Goal: Task Accomplishment & Management: Manage account settings

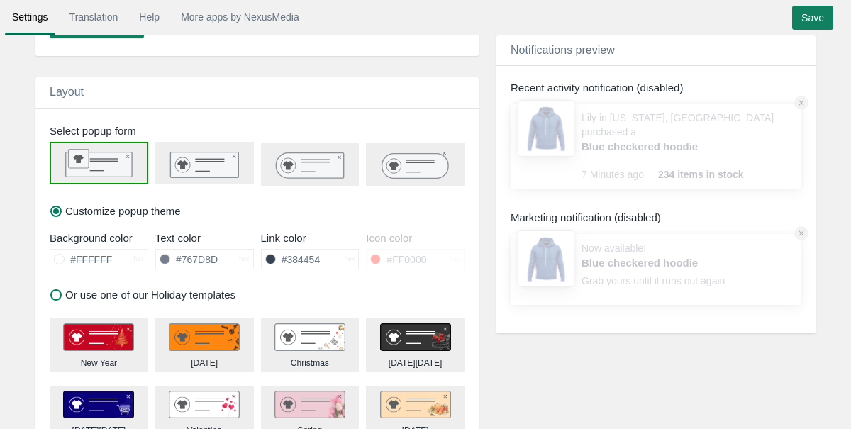
scroll to position [462, 0]
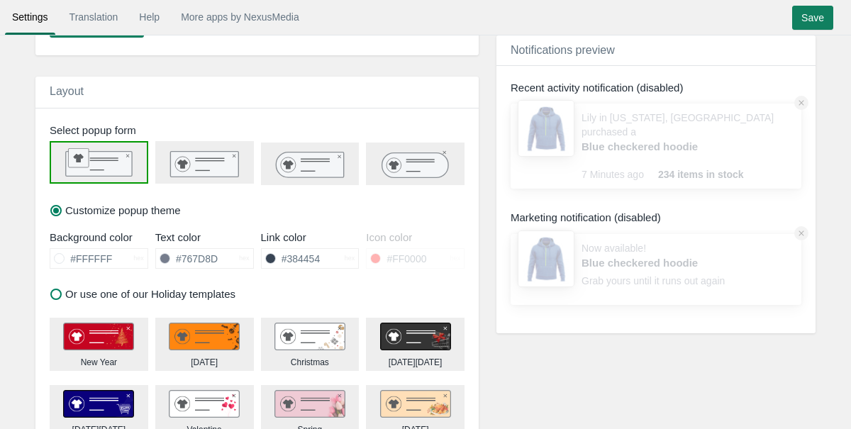
click at [413, 157] on icon at bounding box center [415, 164] width 66 height 25
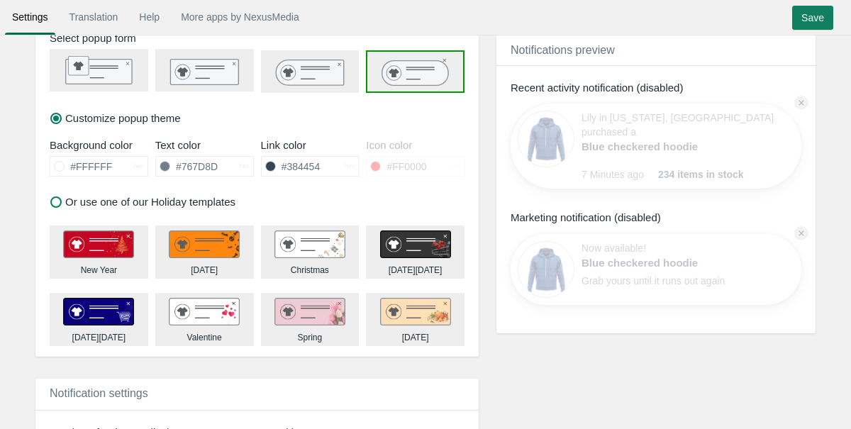
scroll to position [559, 0]
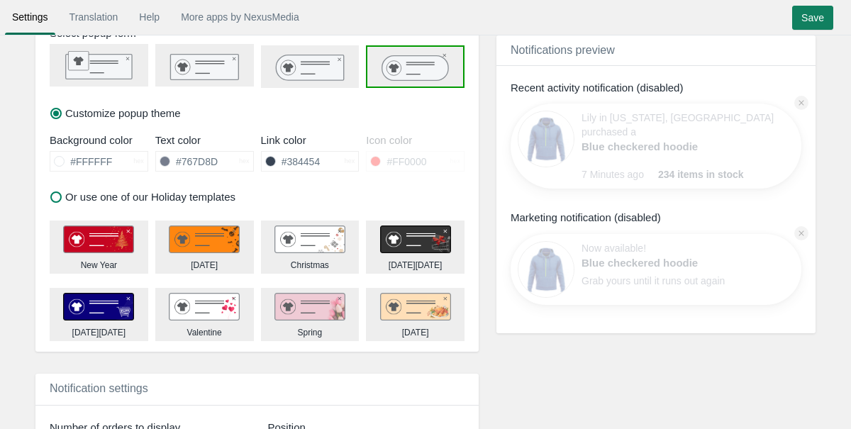
click at [376, 162] on span at bounding box center [375, 161] width 11 height 11
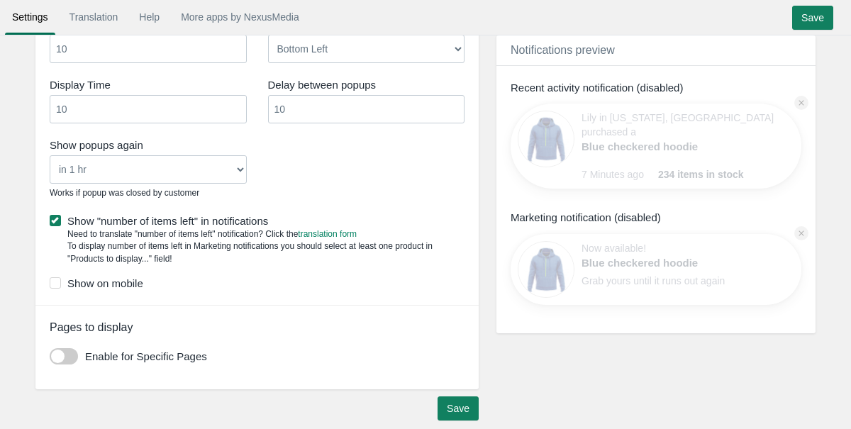
scroll to position [971, 0]
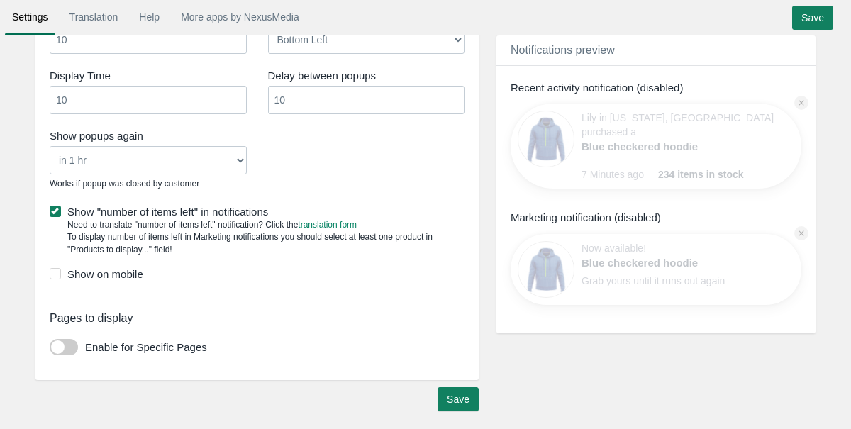
click at [233, 167] on select "Never in 1 hr in 4 hrs in 8 hrs in 24 hrs" at bounding box center [148, 160] width 197 height 28
click at [50, 146] on select "Never in 1 hr in 4 hrs in 8 hrs in 24 hrs" at bounding box center [148, 160] width 197 height 28
click at [298, 165] on div "Show popups again Never in 1 hr in 4 hrs in 8 hrs in 24 hrs Works if popup was …" at bounding box center [257, 161] width 436 height 72
click at [117, 272] on label "Show on mobile" at bounding box center [257, 274] width 415 height 15
click at [143, 269] on input "Show on mobile" at bounding box center [143, 269] width 0 height 0
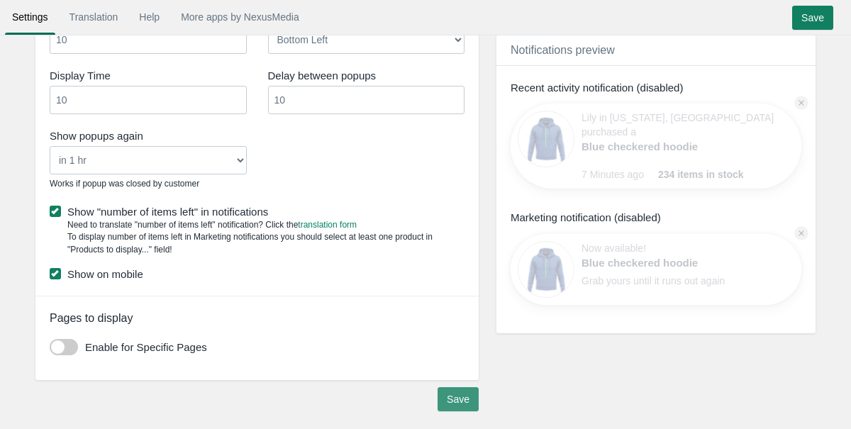
click at [450, 396] on input "Save" at bounding box center [458, 399] width 41 height 24
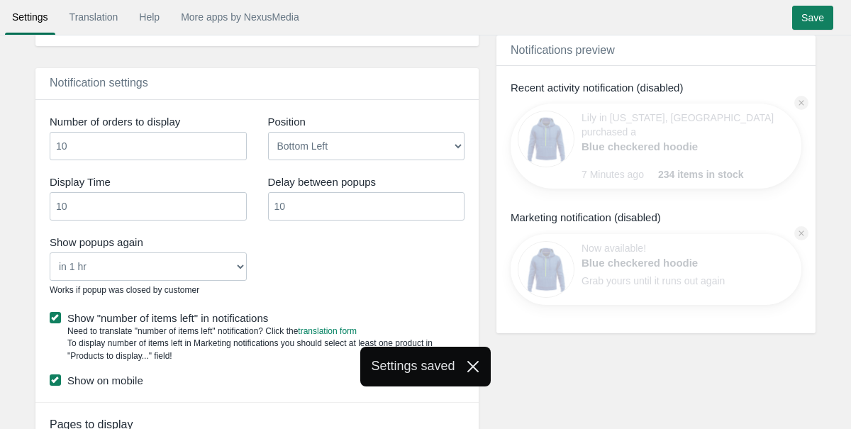
scroll to position [704, 0]
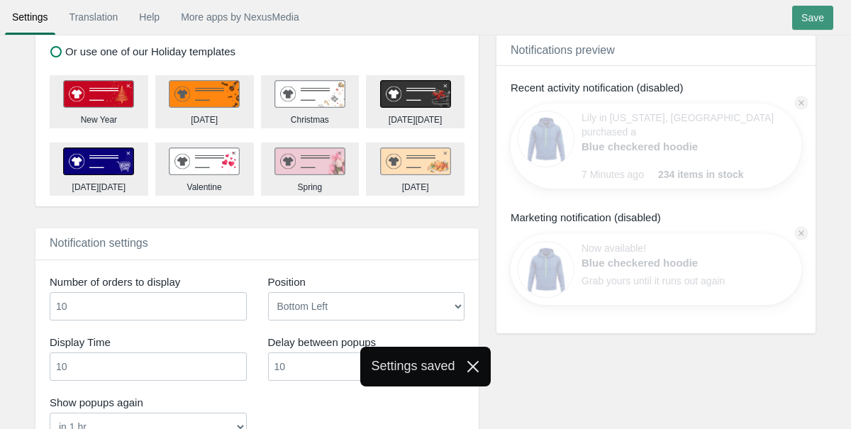
click at [807, 22] on input "Save" at bounding box center [812, 18] width 41 height 24
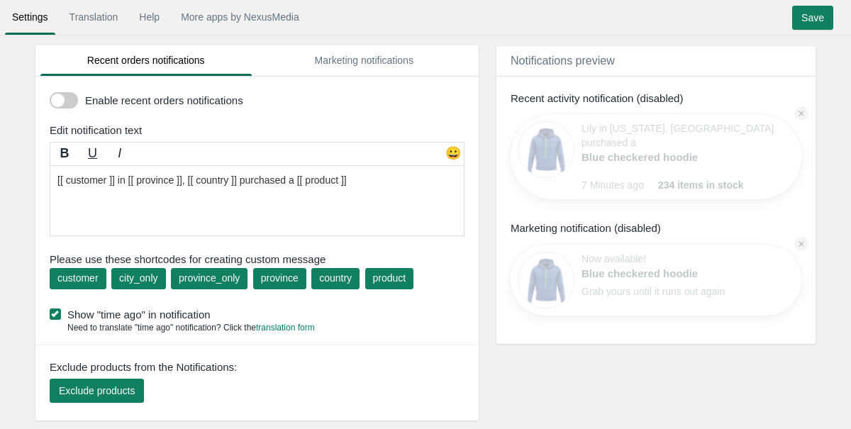
scroll to position [0, 0]
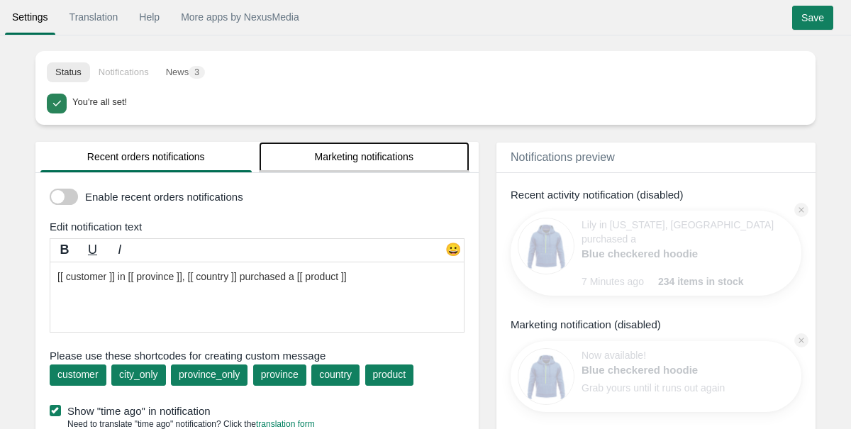
click at [362, 160] on link "Marketing notifications" at bounding box center [364, 157] width 211 height 30
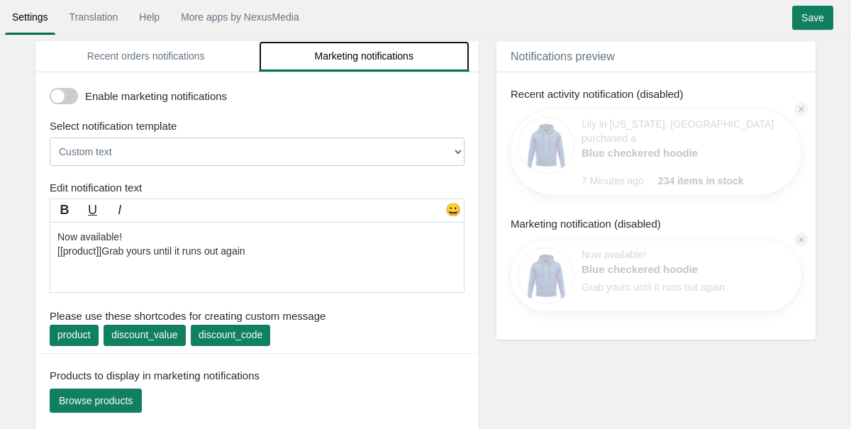
scroll to position [103, 0]
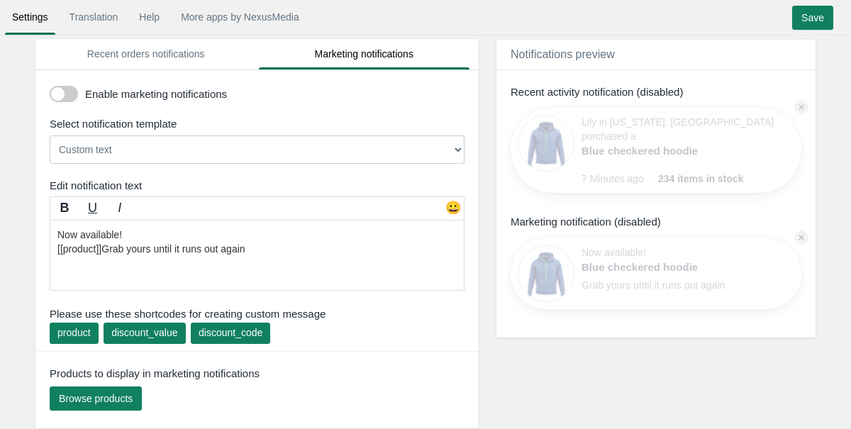
click at [233, 157] on select "Custom text [[discount_value]] OFF everything! Hurry, the offer expires soon! U…" at bounding box center [257, 149] width 415 height 28
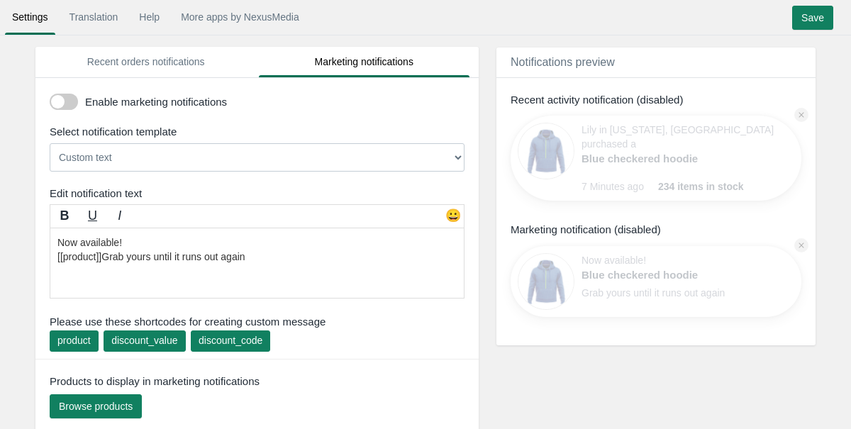
scroll to position [84, 0]
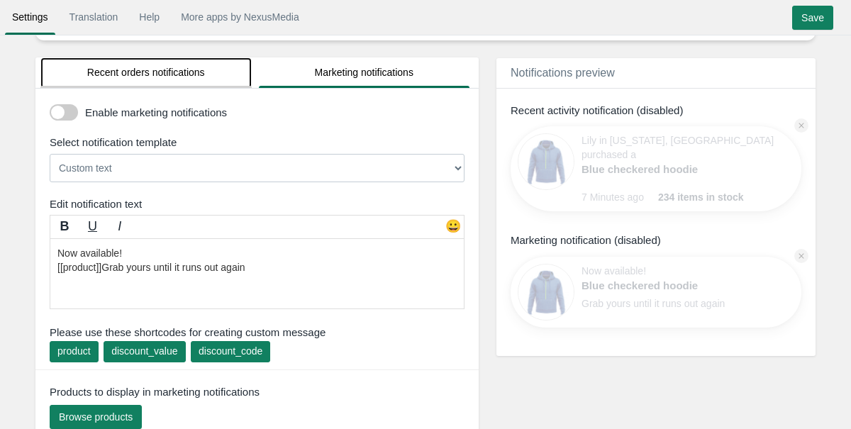
click at [187, 78] on link "Recent orders notifications" at bounding box center [145, 72] width 211 height 30
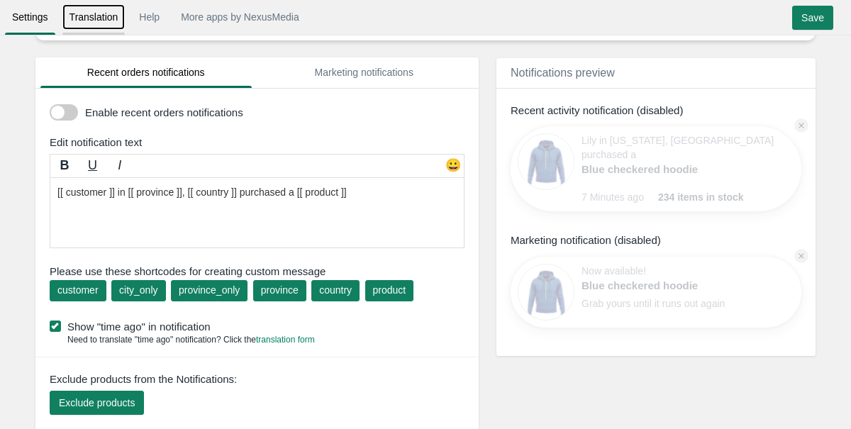
click at [105, 18] on link "Translation" at bounding box center [93, 17] width 63 height 26
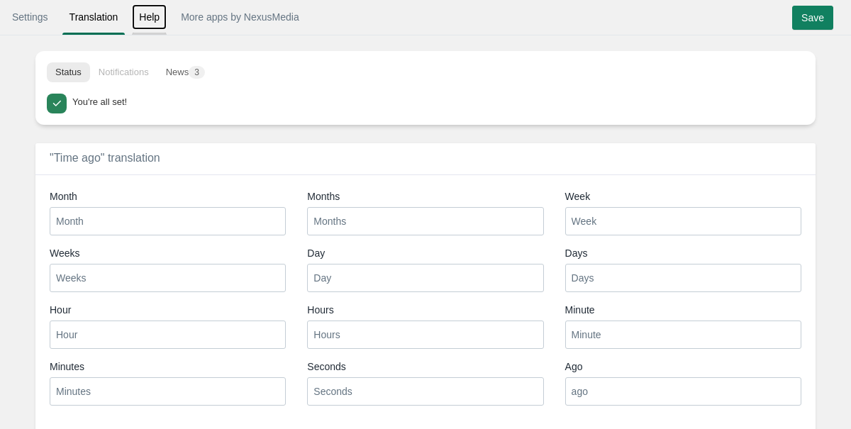
click at [155, 18] on link "Help" at bounding box center [149, 17] width 35 height 26
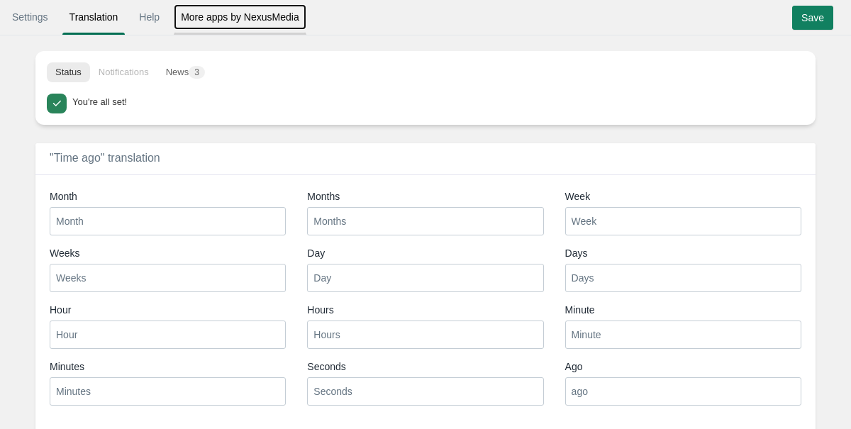
click at [213, 21] on link "More apps by NexusMedia" at bounding box center [240, 17] width 133 height 26
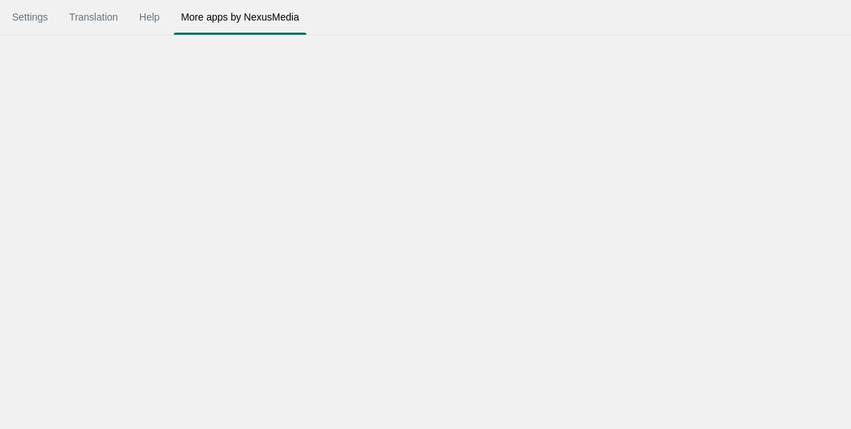
click at [816, 22] on div "Settings Translation Help More apps by NexusMedia • • •" at bounding box center [425, 19] width 847 height 23
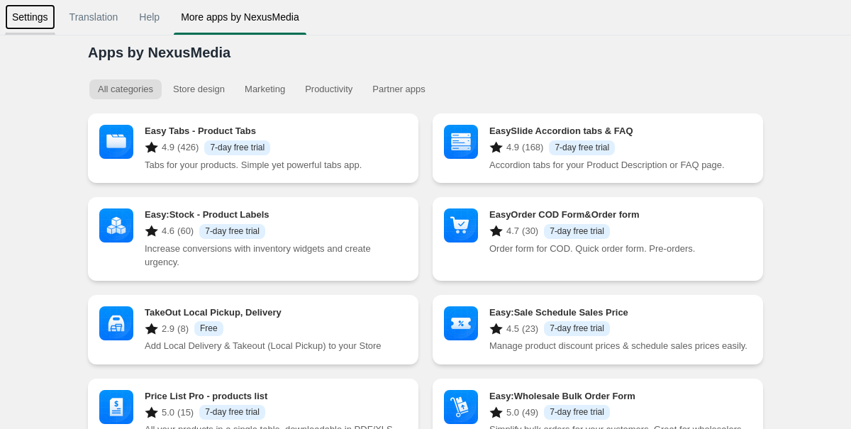
click at [34, 11] on link "Settings" at bounding box center [30, 17] width 50 height 26
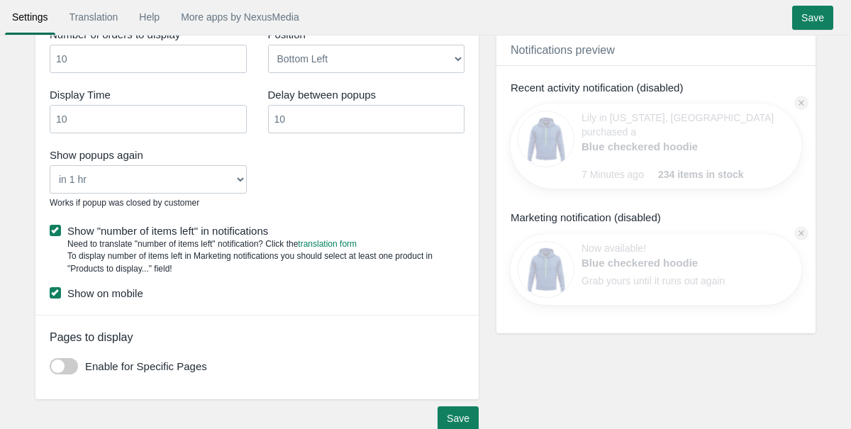
scroll to position [971, 0]
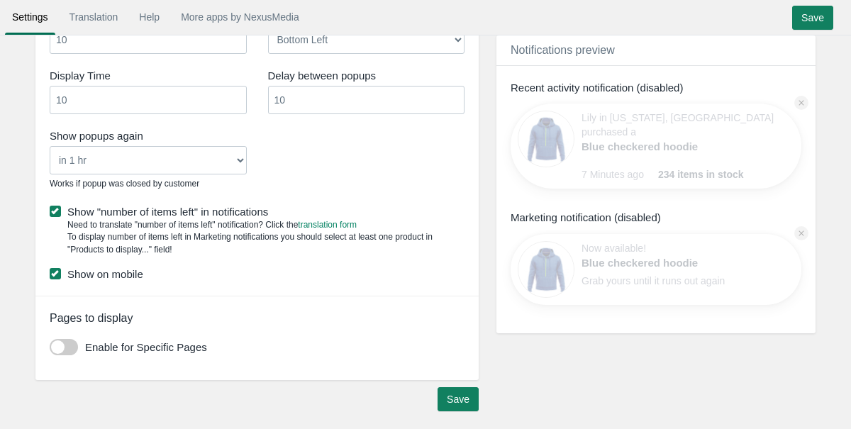
click at [669, 135] on div "Lily in [US_STATE], [GEOGRAPHIC_DATA] purchased a Blue checkered hoodie" at bounding box center [681, 139] width 199 height 57
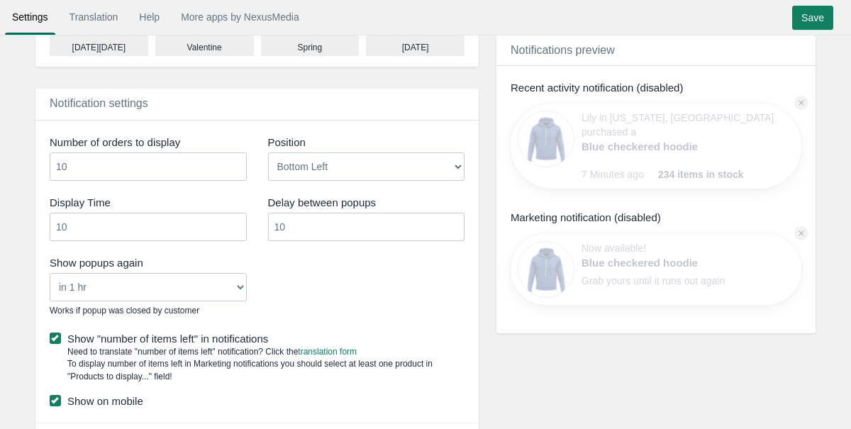
scroll to position [843, 0]
click at [670, 145] on link "Blue checkered hoodie" at bounding box center [656, 146] width 149 height 15
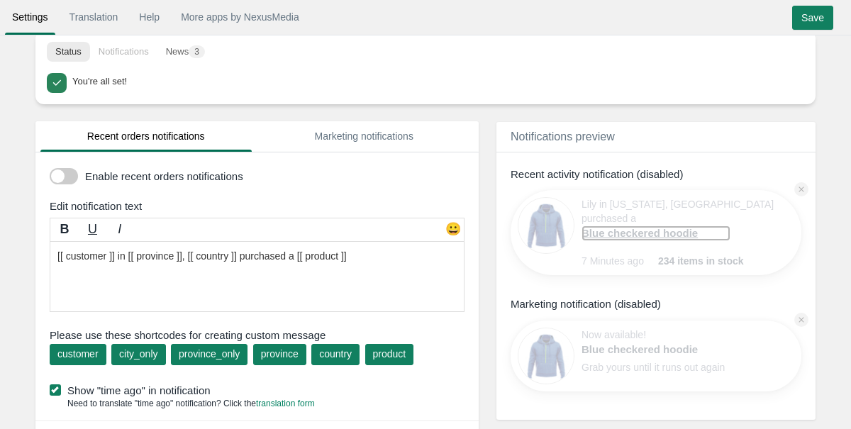
scroll to position [23, 0]
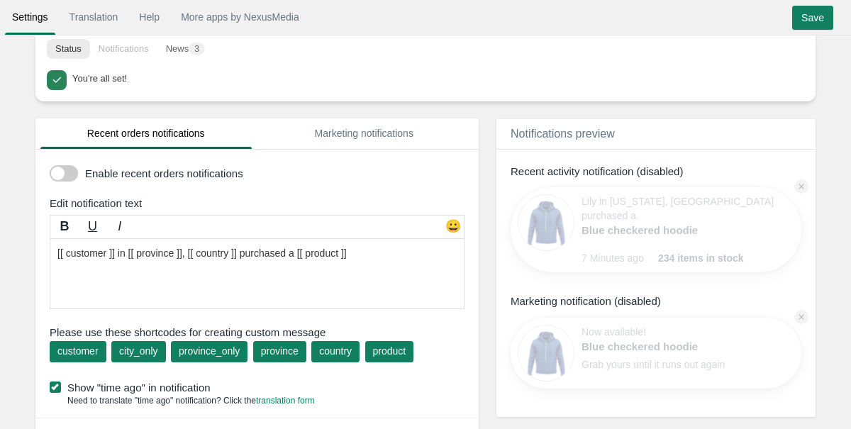
click at [65, 173] on span at bounding box center [64, 173] width 28 height 16
click at [50, 168] on input "checkbox" at bounding box center [50, 168] width 0 height 0
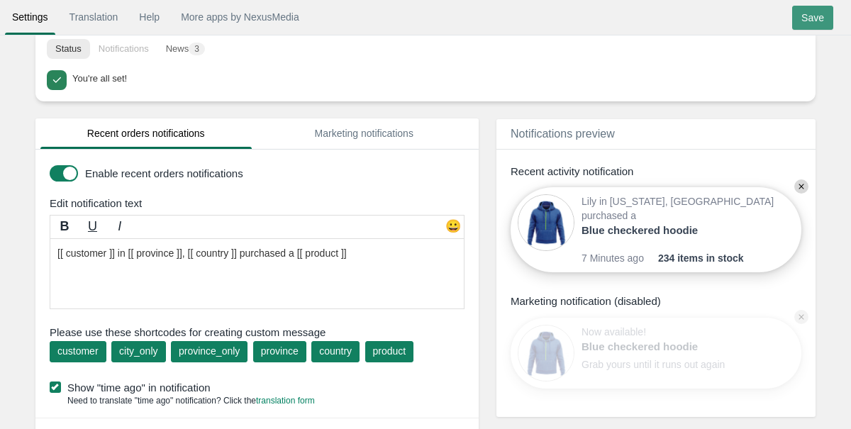
click at [824, 21] on input "Save" at bounding box center [812, 18] width 41 height 24
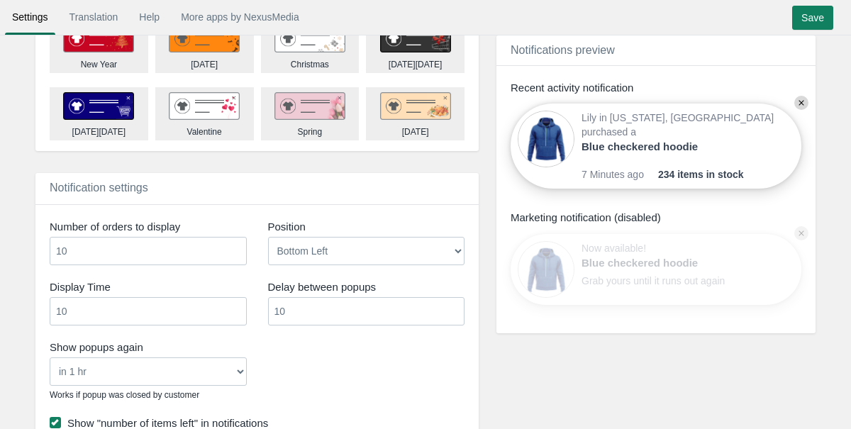
scroll to position [971, 0]
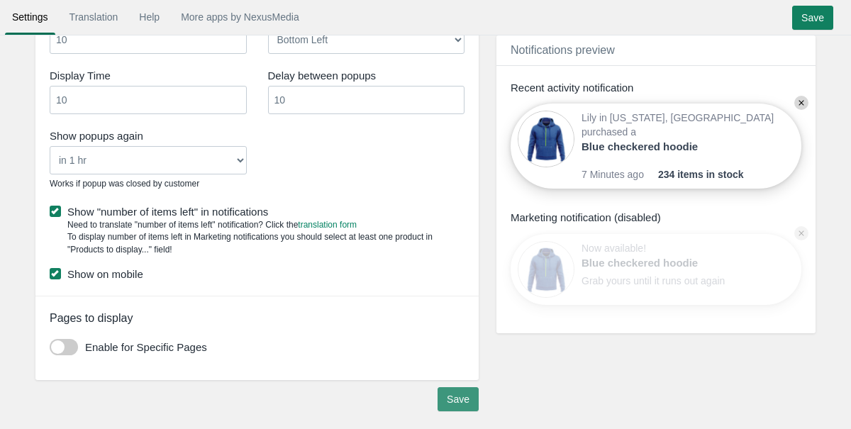
click at [461, 393] on input "Save" at bounding box center [458, 399] width 41 height 24
click at [810, 23] on input "Save" at bounding box center [812, 18] width 41 height 24
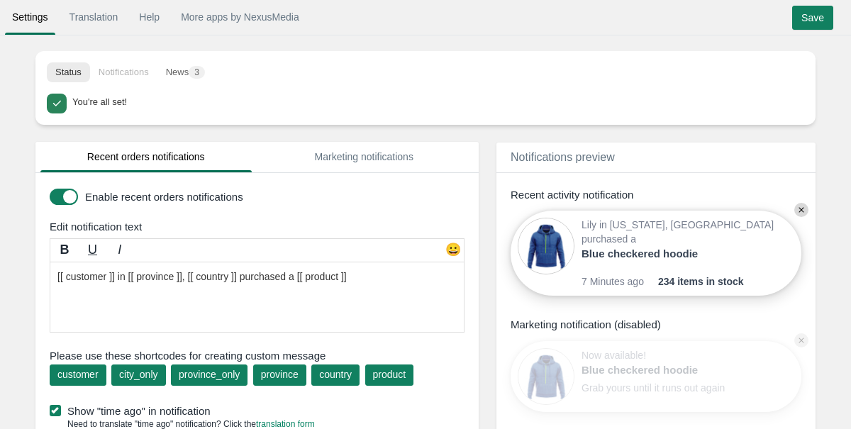
click at [134, 74] on li "Notifications" at bounding box center [123, 72] width 67 height 20
click at [175, 72] on button "News 3" at bounding box center [185, 72] width 56 height 20
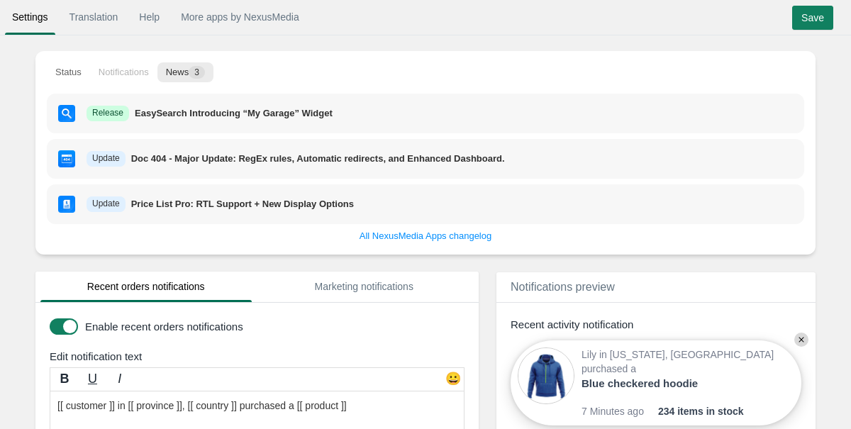
click at [191, 74] on button "News 3" at bounding box center [185, 72] width 56 height 20
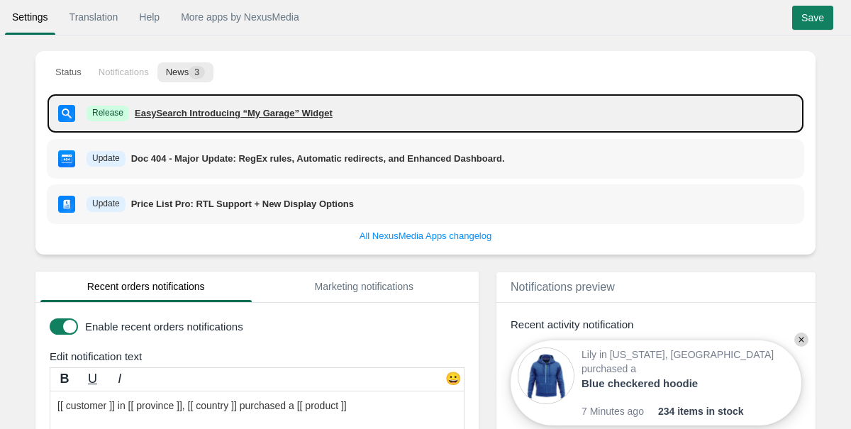
click at [311, 116] on p "EasySearch Introducing “My Garage” Widget" at bounding box center [234, 113] width 198 height 13
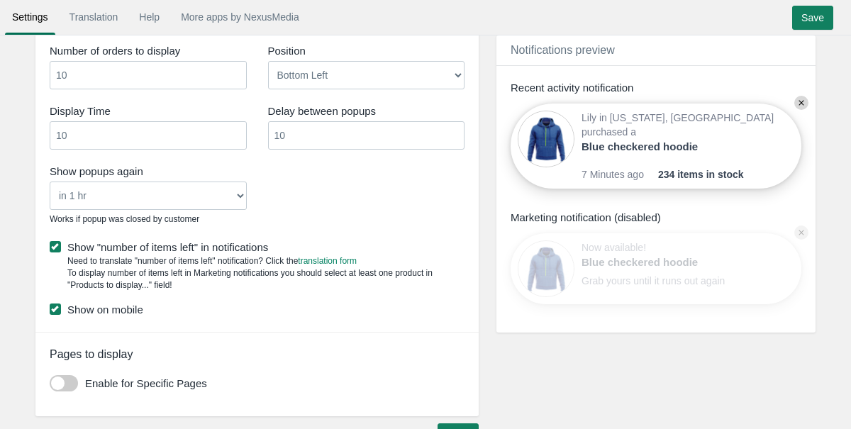
scroll to position [1100, 0]
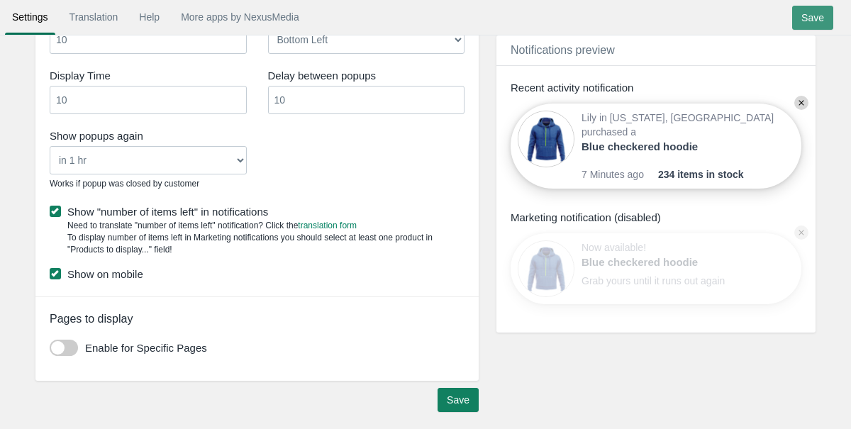
click at [812, 26] on input "Save" at bounding box center [812, 18] width 41 height 24
click at [809, 22] on input "Save" at bounding box center [812, 18] width 41 height 24
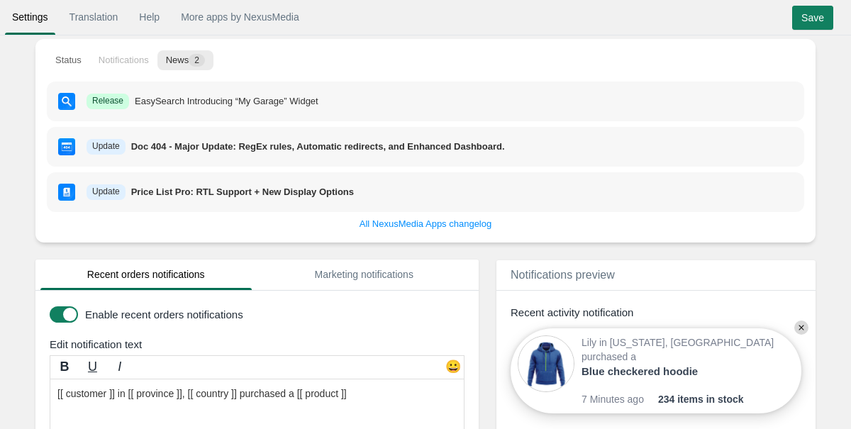
scroll to position [0, 0]
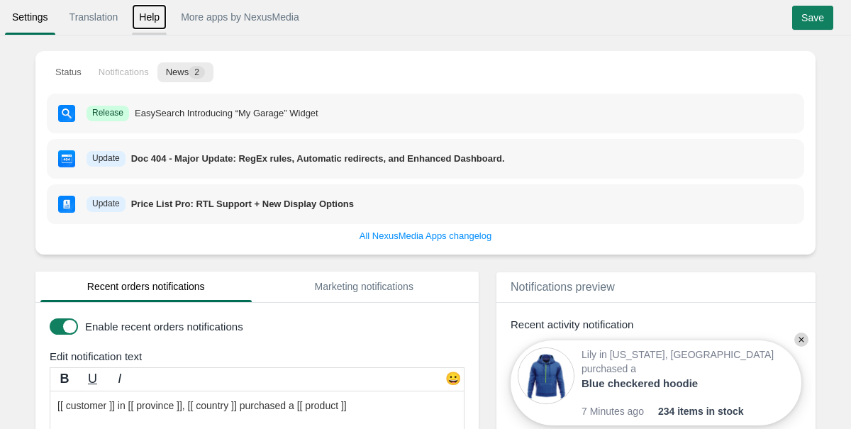
click at [145, 22] on link "Help" at bounding box center [149, 17] width 35 height 26
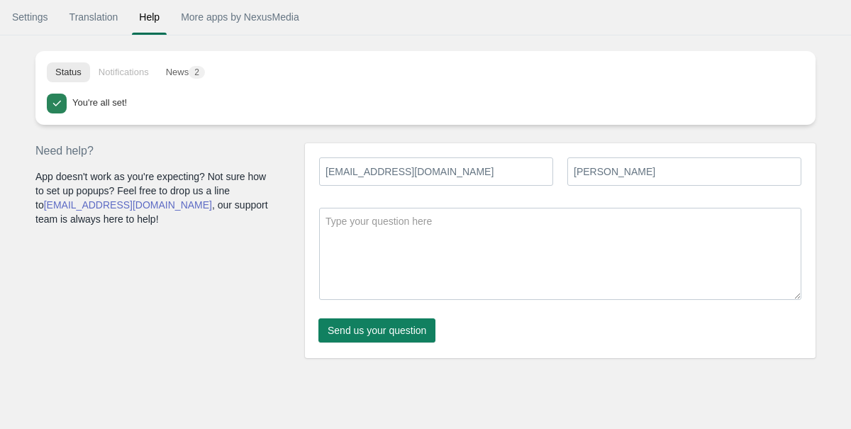
click at [391, 251] on textarea at bounding box center [560, 254] width 482 height 92
type textarea "It doesn’t show on my site"
click at [396, 334] on span "Send us your question" at bounding box center [377, 330] width 99 height 11
click at [101, 13] on link "Translation" at bounding box center [93, 17] width 63 height 26
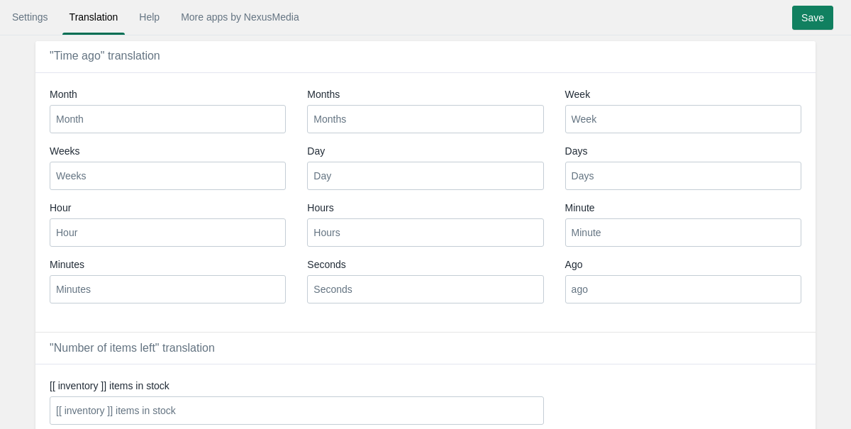
scroll to position [88, 0]
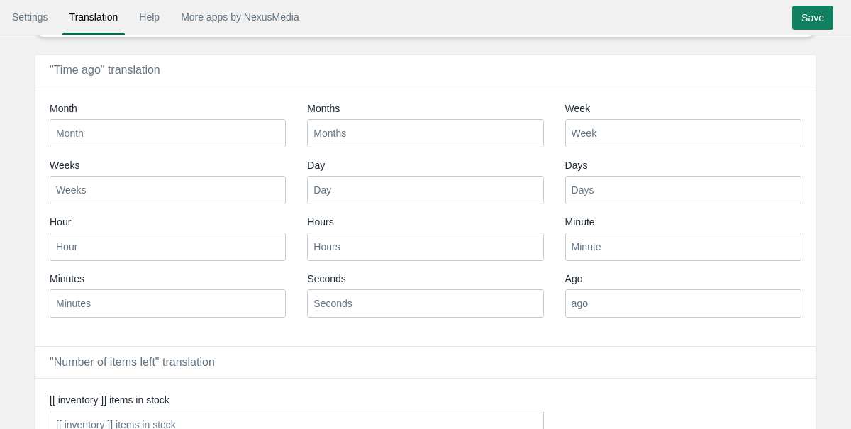
click at [201, 138] on input "Month" at bounding box center [168, 133] width 236 height 28
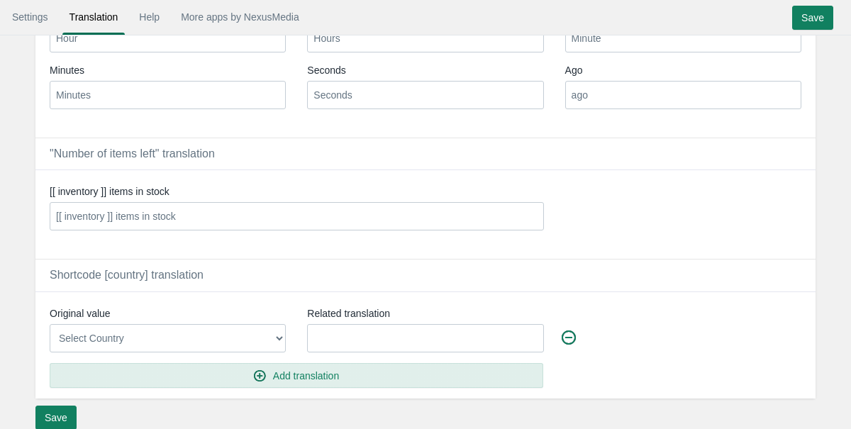
scroll to position [313, 0]
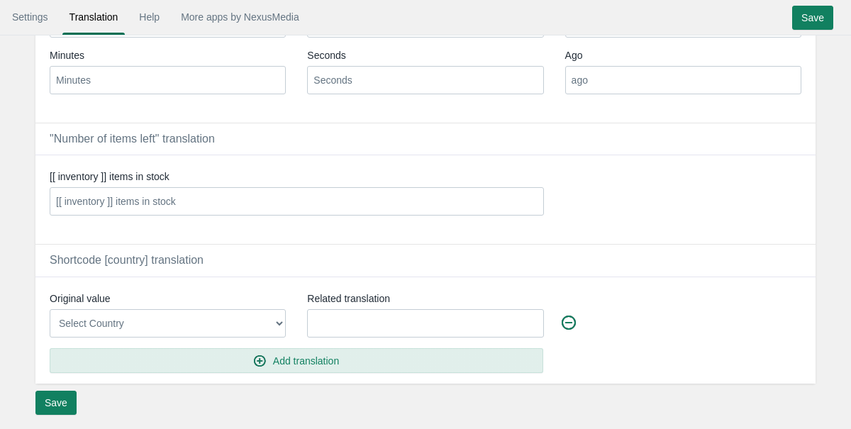
click at [199, 194] on input "[[ inventory ]] items in stock" at bounding box center [297, 201] width 494 height 28
click at [104, 199] on input "[[ inventory ]] items in stock" at bounding box center [297, 201] width 494 height 28
click at [106, 202] on input "[[ inventory ]] items in stock" at bounding box center [297, 201] width 494 height 28
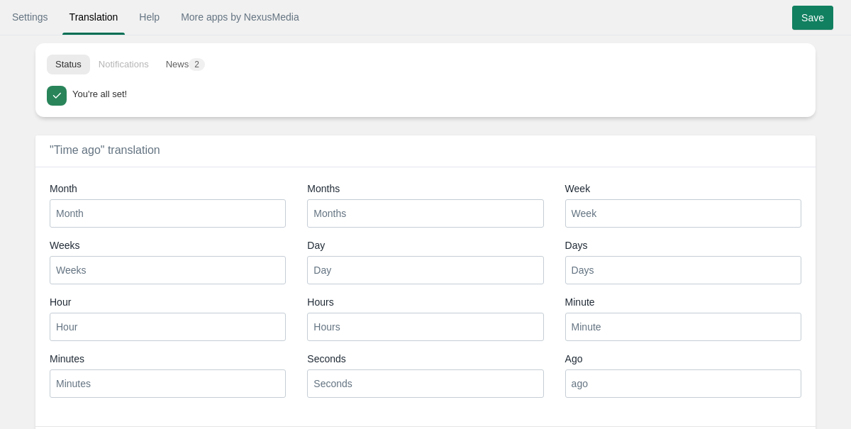
scroll to position [0, 0]
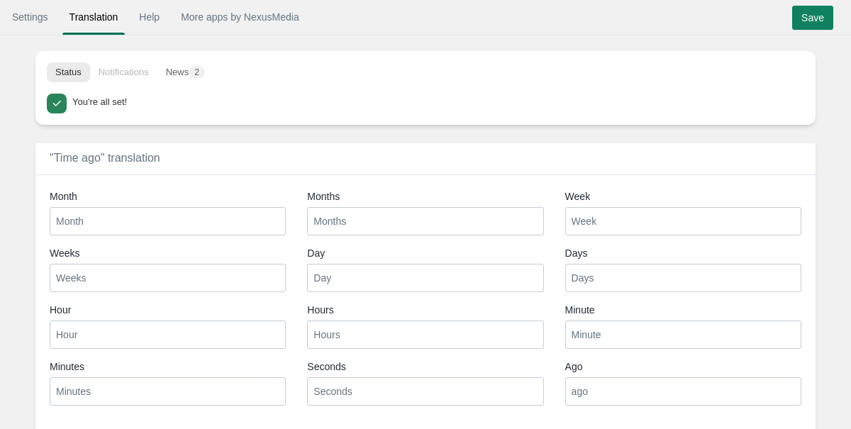
click at [140, 77] on li "Notifications" at bounding box center [123, 72] width 67 height 20
click at [44, 30] on link "Settings" at bounding box center [30, 17] width 50 height 26
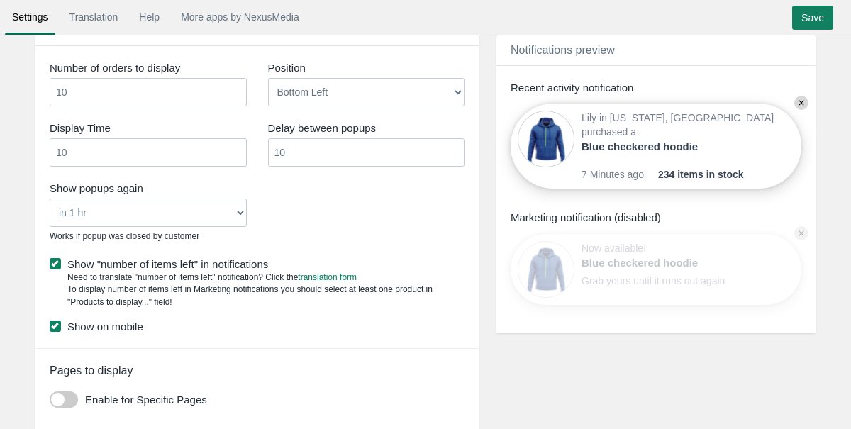
scroll to position [915, 0]
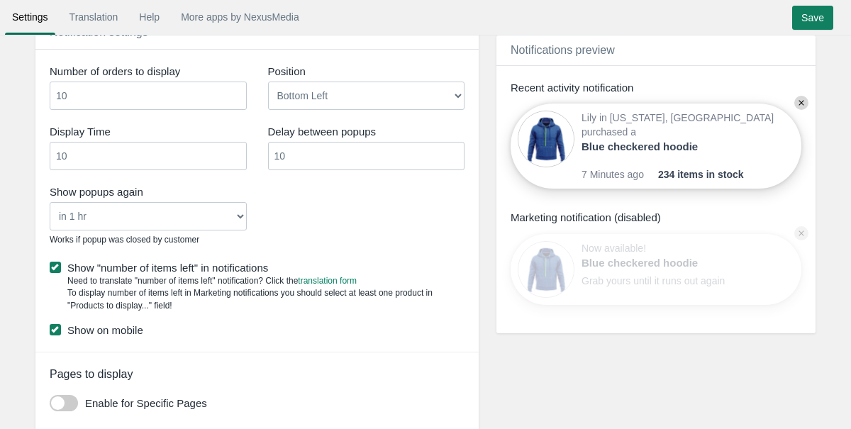
click at [312, 101] on select "Bottom Left Bottom Right Top Left Top Right" at bounding box center [366, 96] width 197 height 28
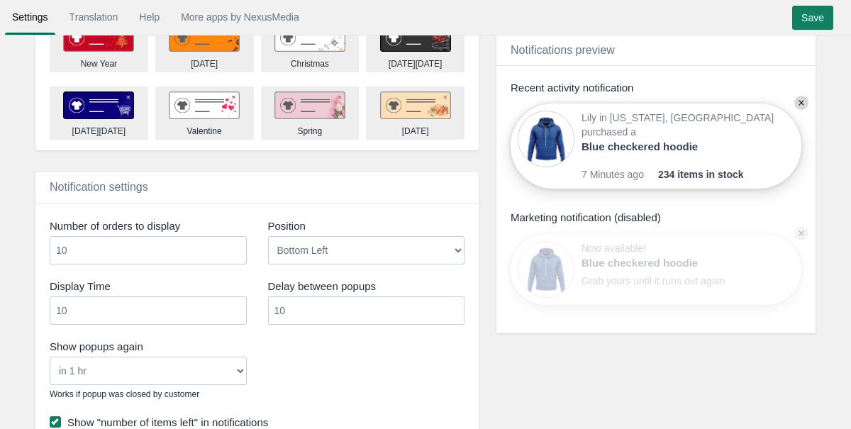
scroll to position [760, 0]
click at [197, 245] on input "10" at bounding box center [148, 251] width 197 height 28
click at [204, 204] on div "Notification settings Number of orders to display 10 Position Bottom Left 10 10" at bounding box center [256, 377] width 443 height 408
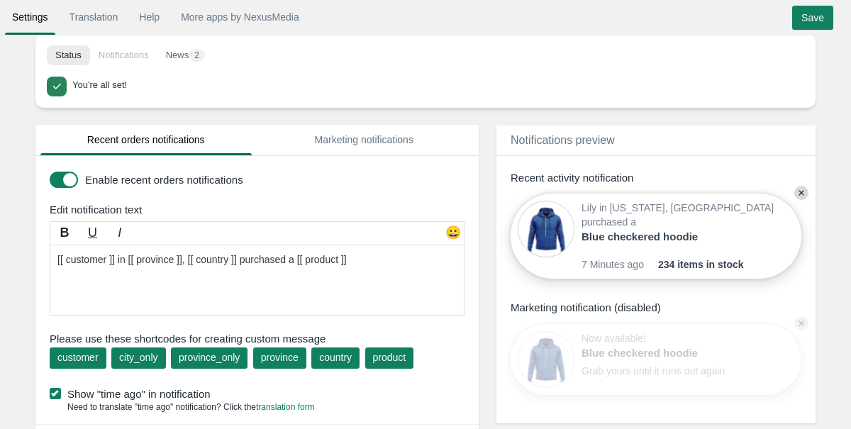
scroll to position [0, 0]
